Goal: Information Seeking & Learning: Learn about a topic

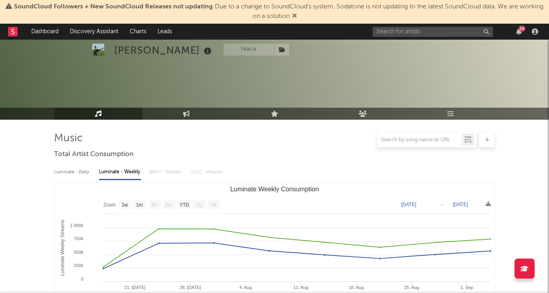
select select "1w"
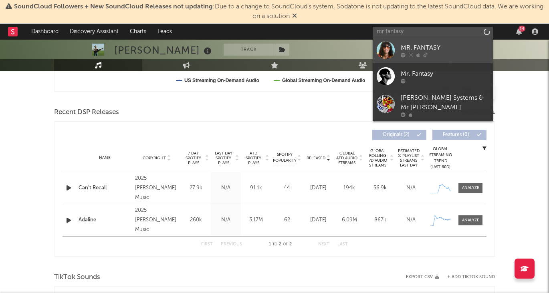
type input "mr fantasy"
click at [407, 48] on div "MR. FANTASY" at bounding box center [444, 48] width 88 height 10
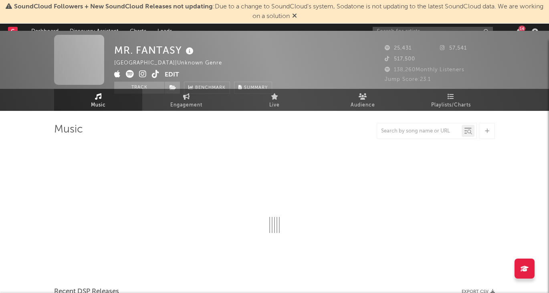
scroll to position [251, 0]
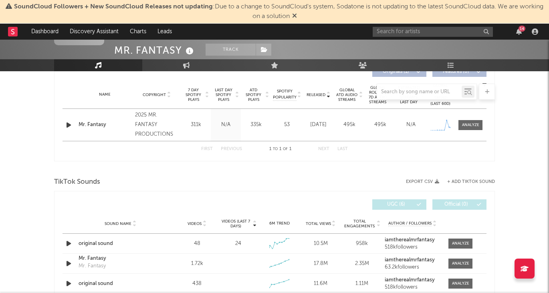
select select "1w"
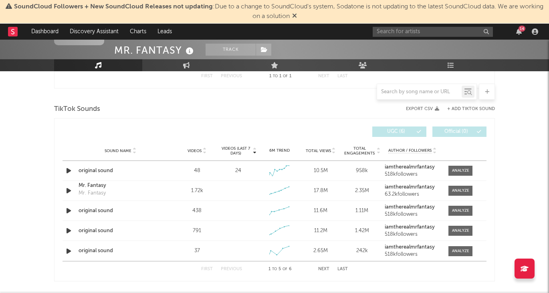
scroll to position [391, 0]
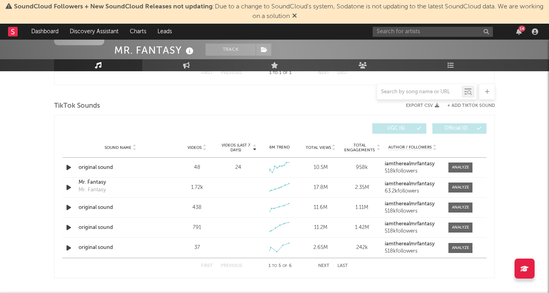
click at [195, 146] on span "Videos" at bounding box center [194, 147] width 14 height 5
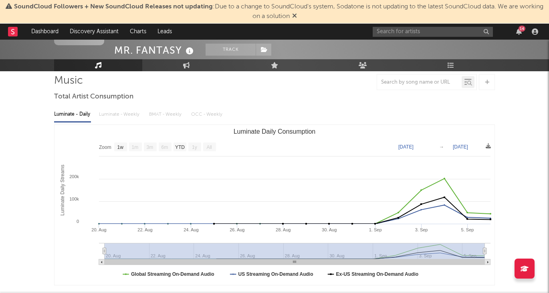
scroll to position [48, 0]
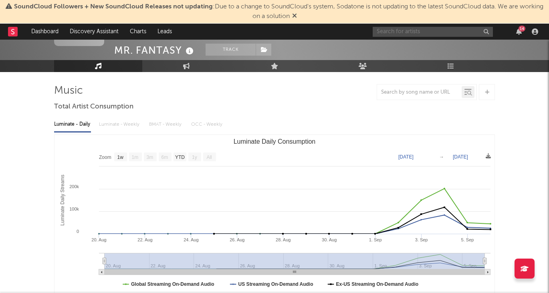
click at [410, 33] on input "text" at bounding box center [432, 32] width 120 height 10
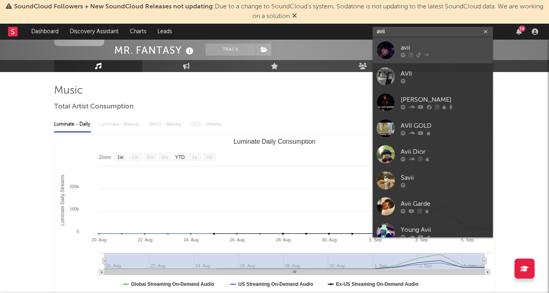
type input "avii"
click at [406, 43] on div "avii" at bounding box center [444, 48] width 88 height 10
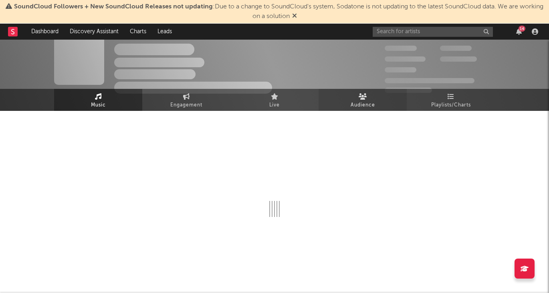
scroll to position [48, 0]
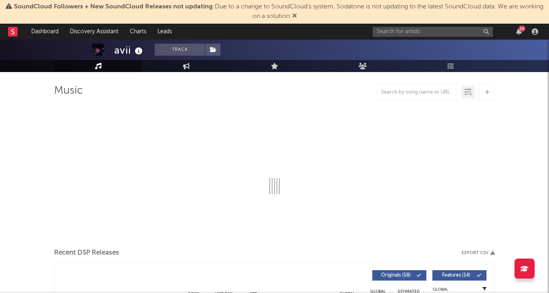
select select "1w"
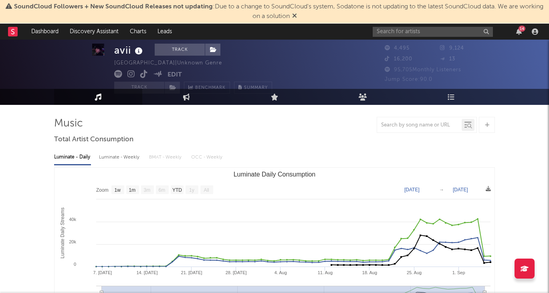
scroll to position [16, 0]
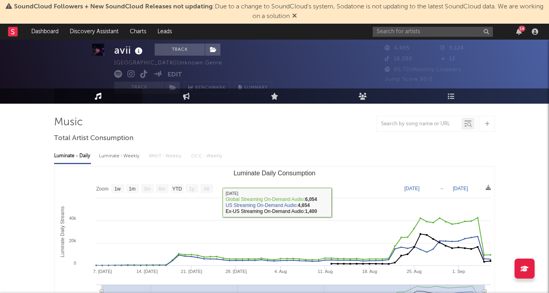
click at [123, 163] on div "Luminate - Weekly" at bounding box center [120, 156] width 42 height 14
select select "6m"
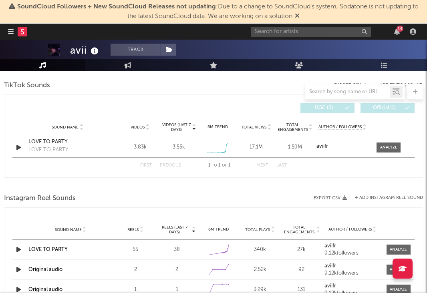
scroll to position [535, 0]
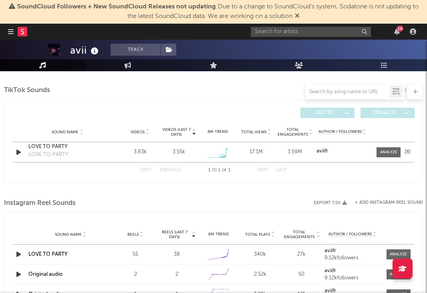
click at [222, 155] on icon at bounding box center [222, 157] width 8 height 8
click at [302, 24] on div "14" at bounding box center [335, 32] width 168 height 16
click at [302, 32] on input "text" at bounding box center [311, 32] width 120 height 10
type input "vonni"
click at [287, 37] on div "vonni 14" at bounding box center [335, 32] width 168 height 16
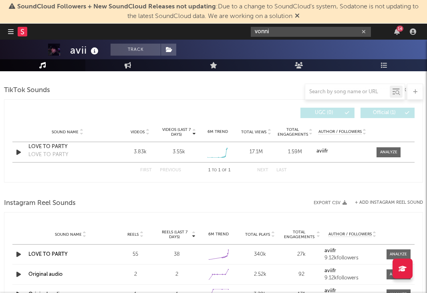
click at [286, 34] on input "vonni" at bounding box center [311, 32] width 120 height 10
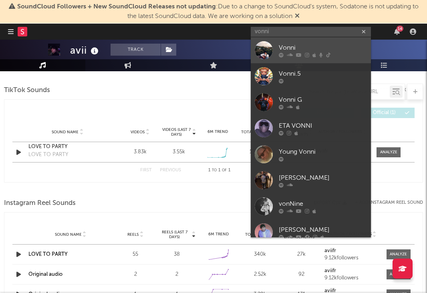
click at [292, 41] on link "Vonni" at bounding box center [311, 50] width 120 height 26
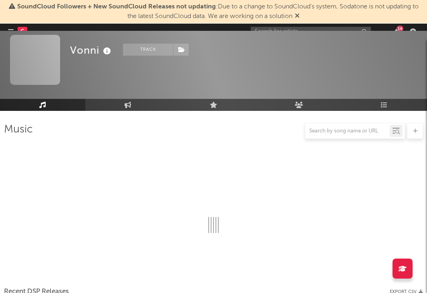
scroll to position [535, 0]
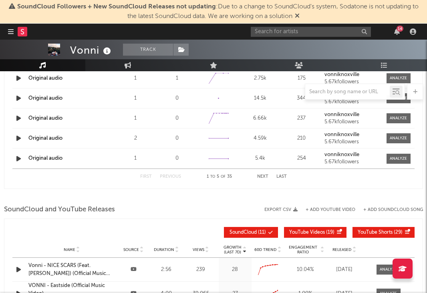
select select "6m"
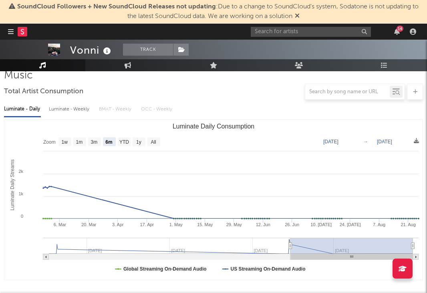
scroll to position [0, 0]
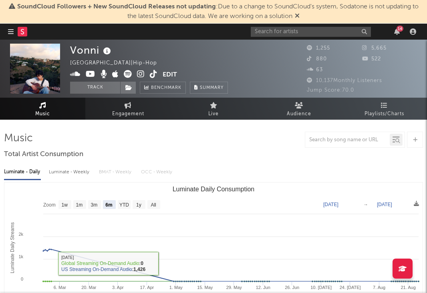
click at [66, 173] on div "Luminate - Weekly" at bounding box center [70, 172] width 42 height 14
select select "1w"
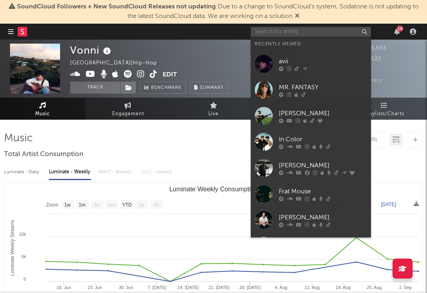
click at [310, 36] on input "text" at bounding box center [311, 32] width 120 height 10
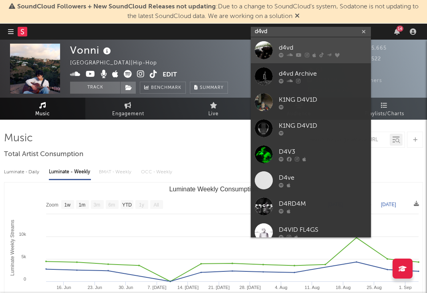
type input "d4vd"
click at [293, 44] on div "d4vd" at bounding box center [323, 48] width 88 height 10
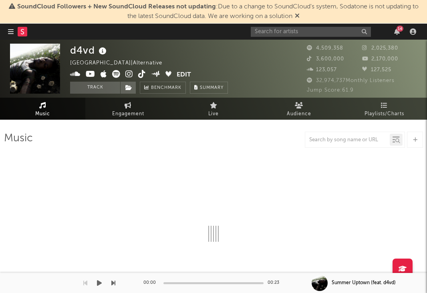
select select "6m"
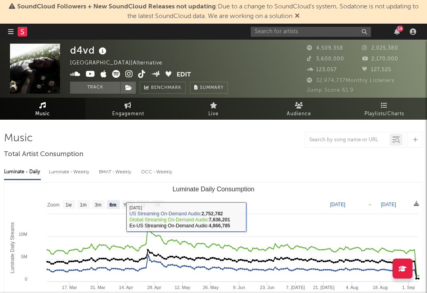
click at [72, 174] on div "Luminate - Weekly" at bounding box center [70, 172] width 42 height 14
select select "6m"
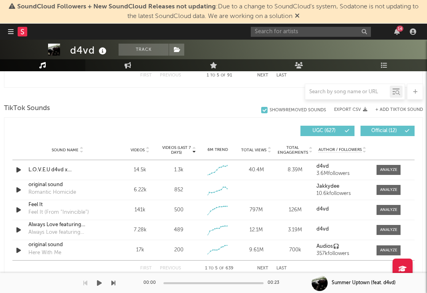
scroll to position [519, 0]
